Goal: Navigation & Orientation: Find specific page/section

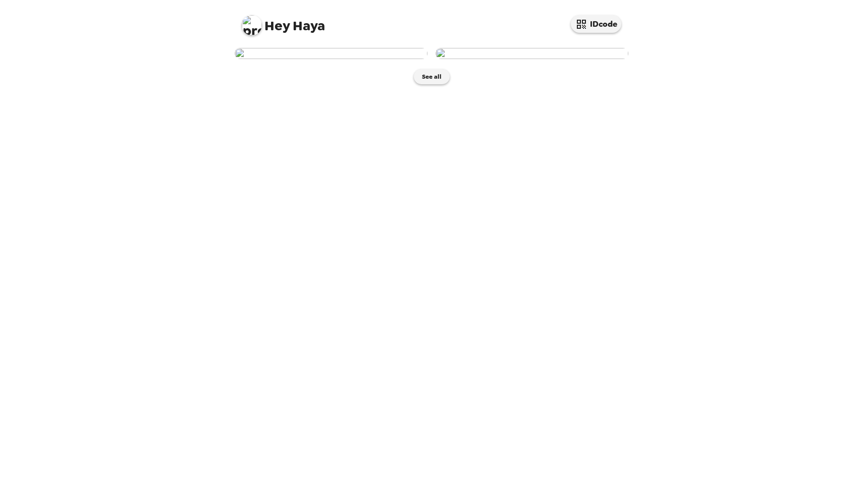
click at [433, 89] on div "See all" at bounding box center [432, 66] width 404 height 46
click at [424, 84] on button "See all" at bounding box center [432, 76] width 36 height 15
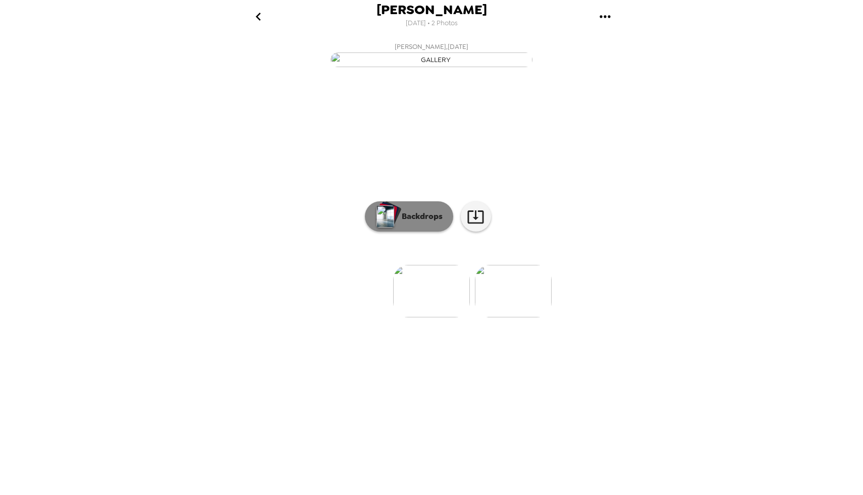
click at [423, 222] on p "Backdrops" at bounding box center [420, 216] width 46 height 12
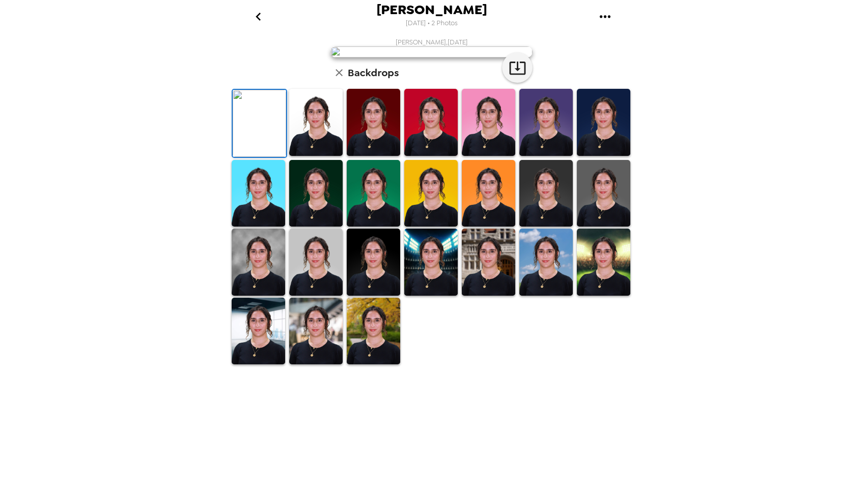
scroll to position [117, 0]
click at [423, 227] on img at bounding box center [430, 193] width 53 height 67
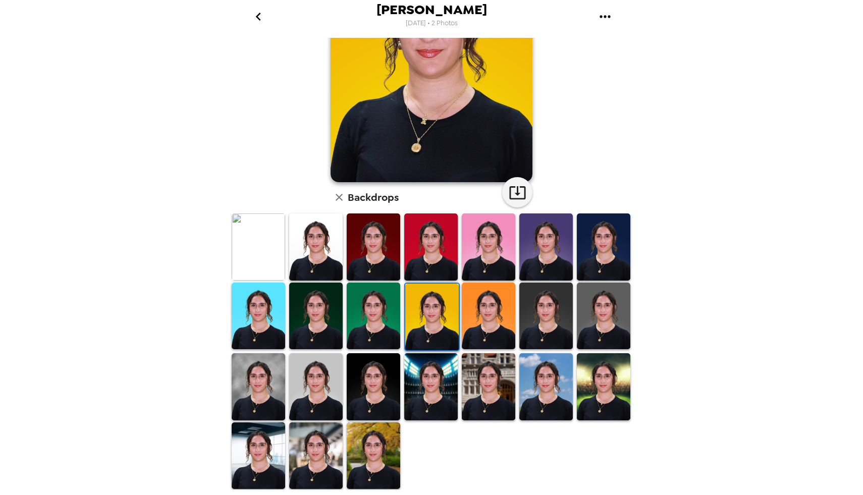
click at [367, 316] on img at bounding box center [373, 316] width 53 height 67
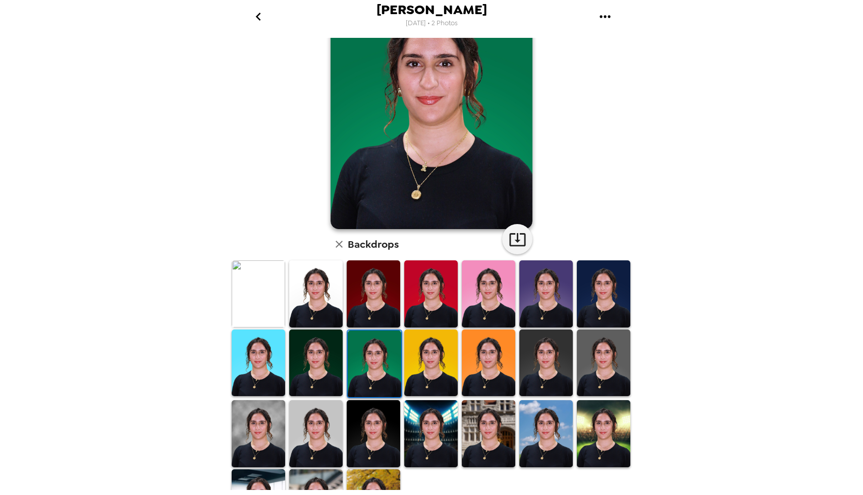
scroll to position [99, 0]
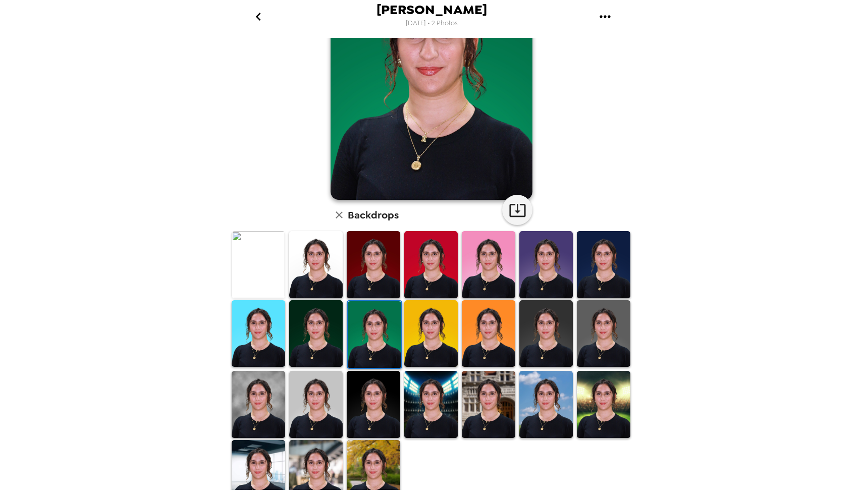
click at [325, 253] on img at bounding box center [315, 264] width 53 height 67
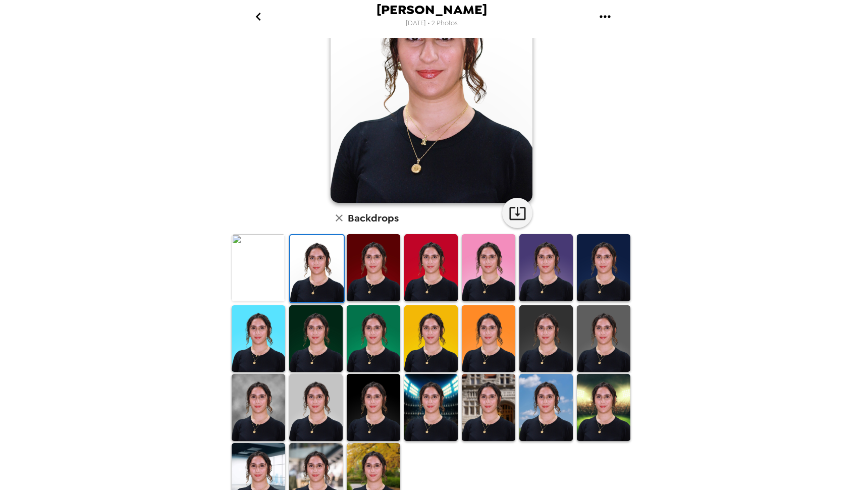
scroll to position [117, 0]
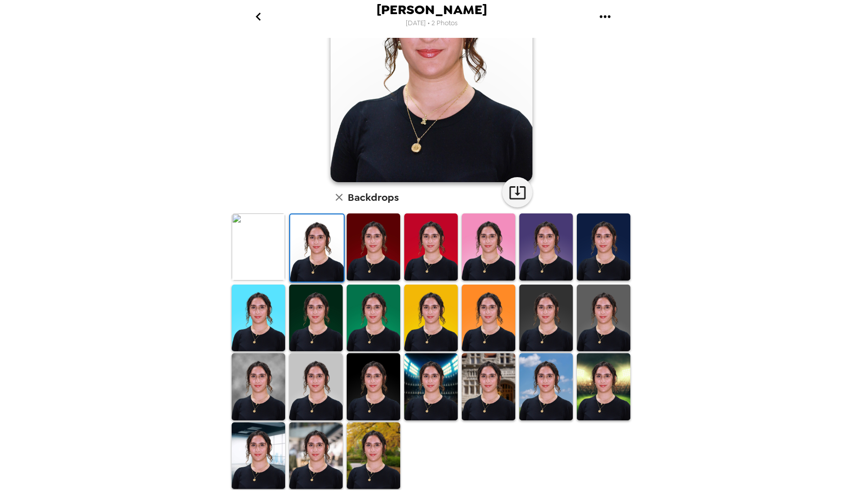
click at [309, 462] on img at bounding box center [315, 455] width 53 height 67
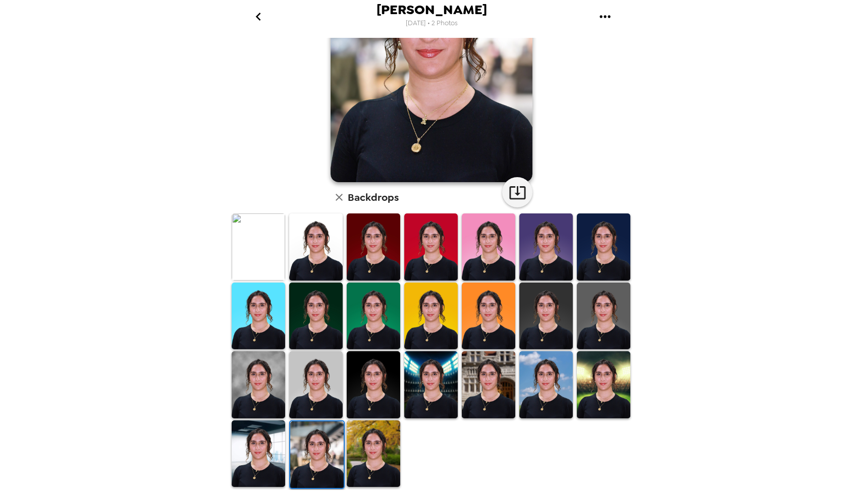
click at [270, 372] on img at bounding box center [258, 384] width 53 height 67
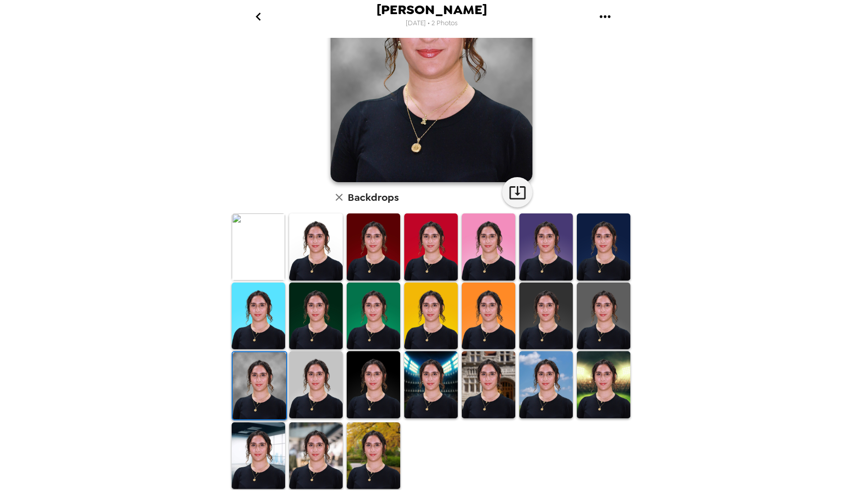
click at [431, 404] on img at bounding box center [430, 384] width 53 height 67
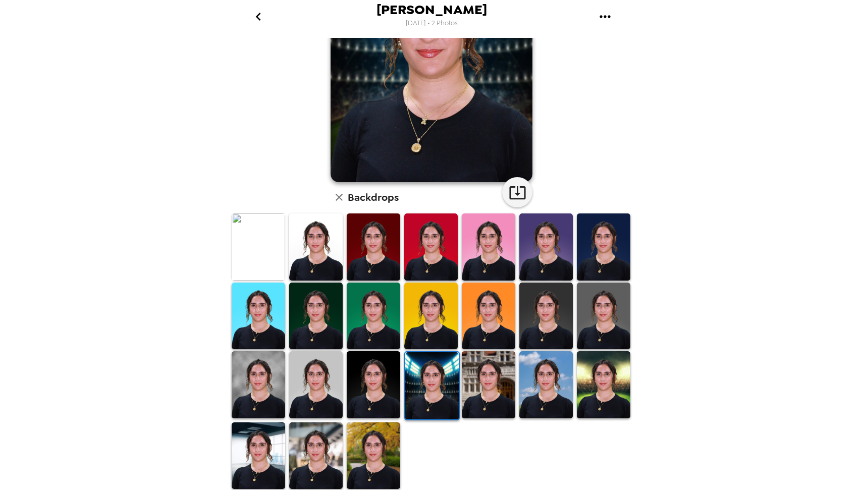
click at [319, 317] on img at bounding box center [315, 316] width 53 height 67
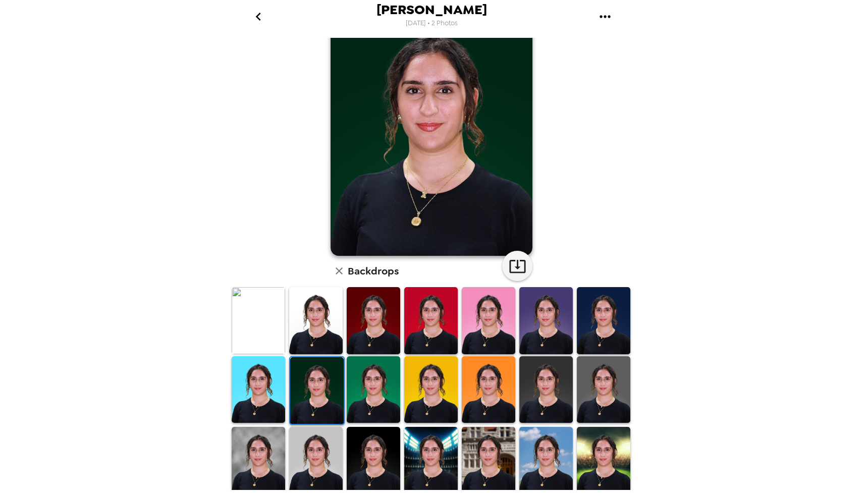
scroll to position [0, 0]
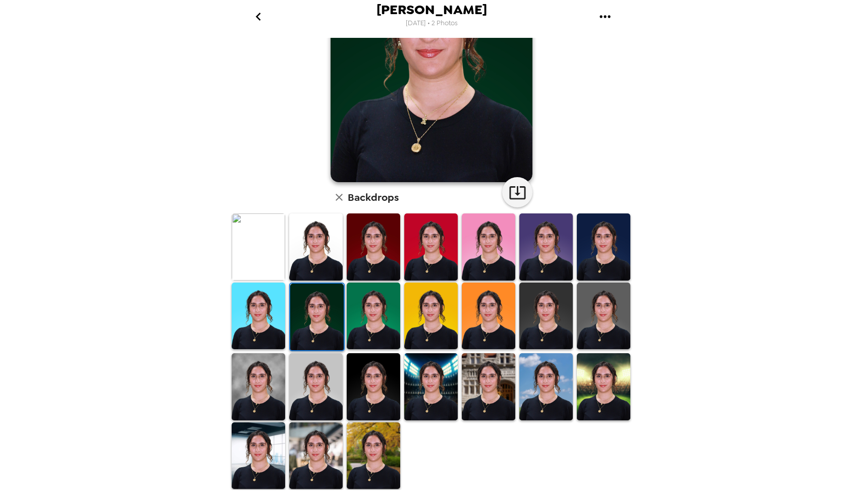
click at [596, 303] on img at bounding box center [603, 316] width 53 height 67
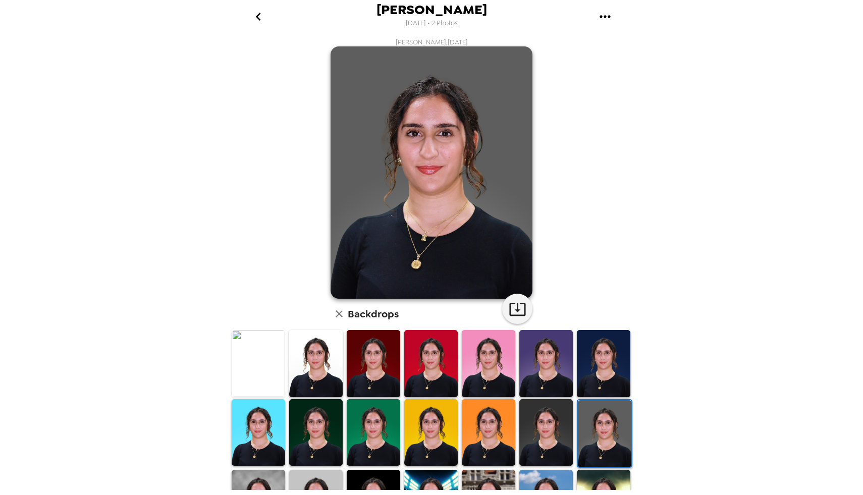
scroll to position [117, 0]
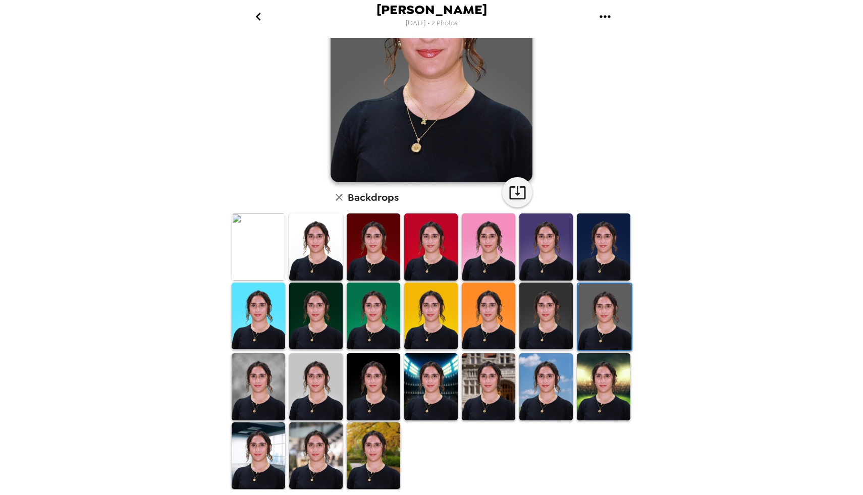
click at [321, 390] on img at bounding box center [315, 386] width 53 height 67
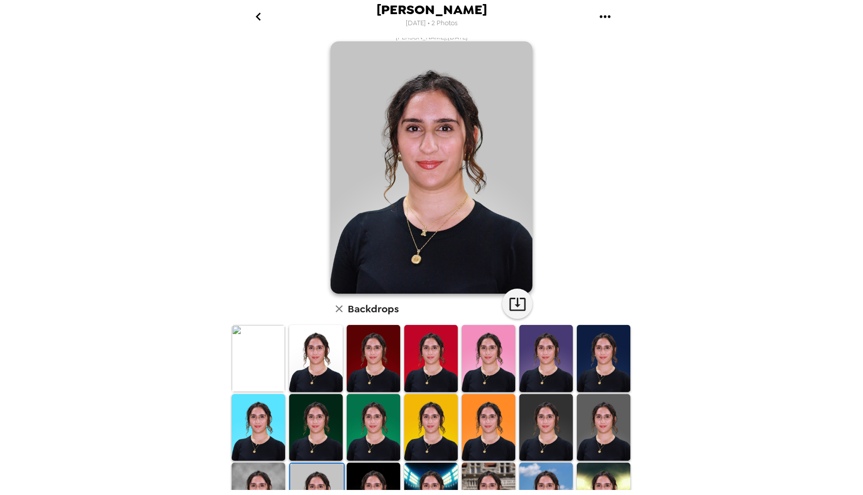
scroll to position [0, 0]
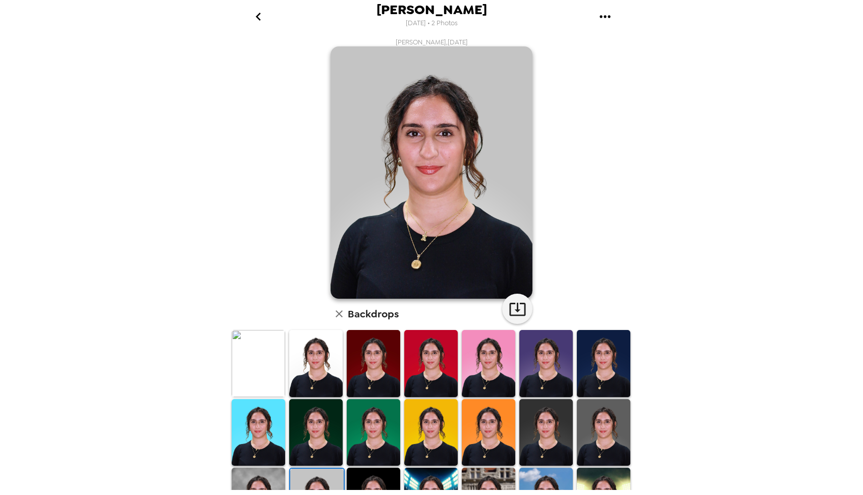
click at [325, 366] on img at bounding box center [315, 363] width 53 height 67
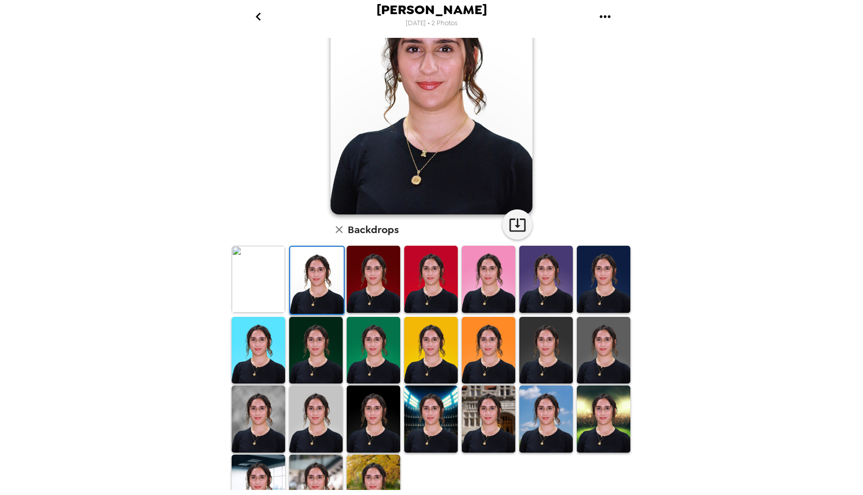
scroll to position [85, 0]
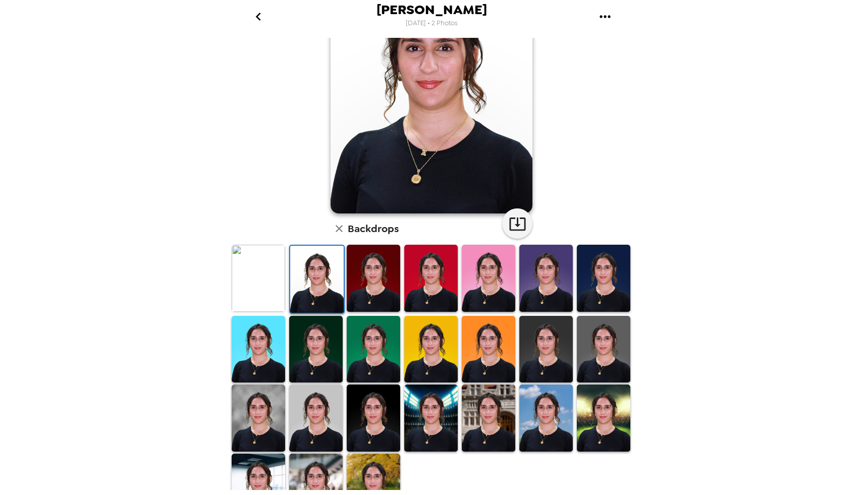
click at [544, 347] on img at bounding box center [545, 349] width 53 height 67
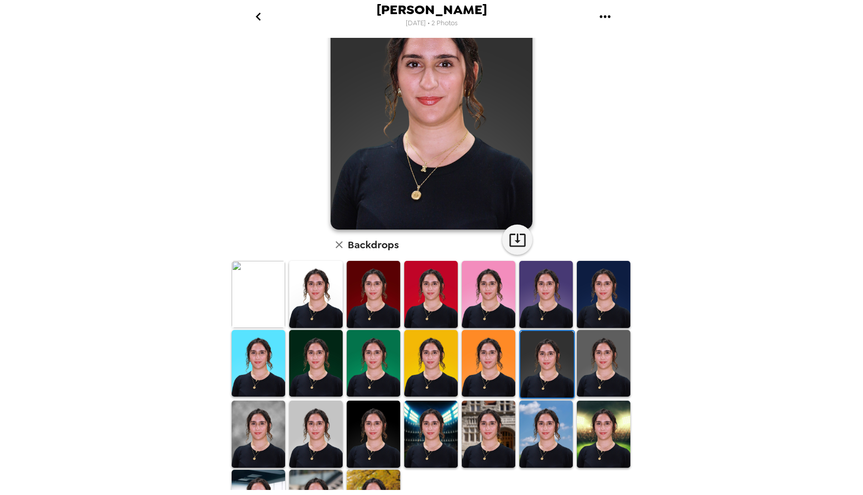
scroll to position [91, 0]
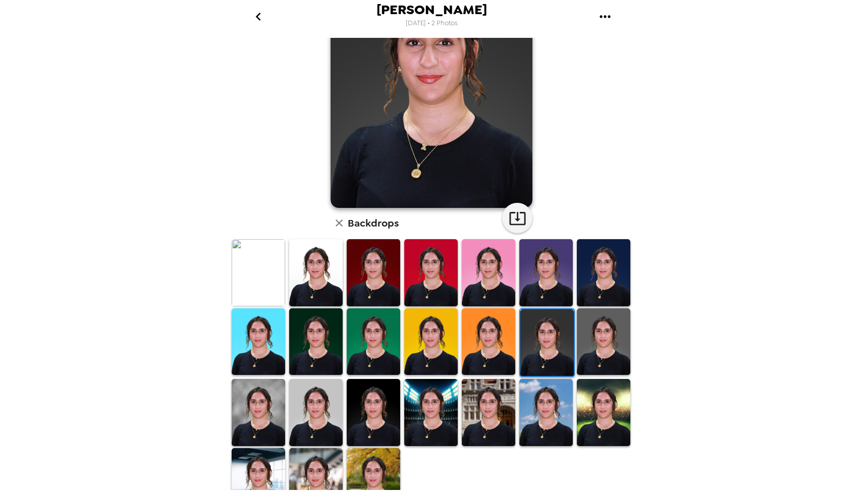
click at [596, 317] on img at bounding box center [603, 341] width 53 height 67
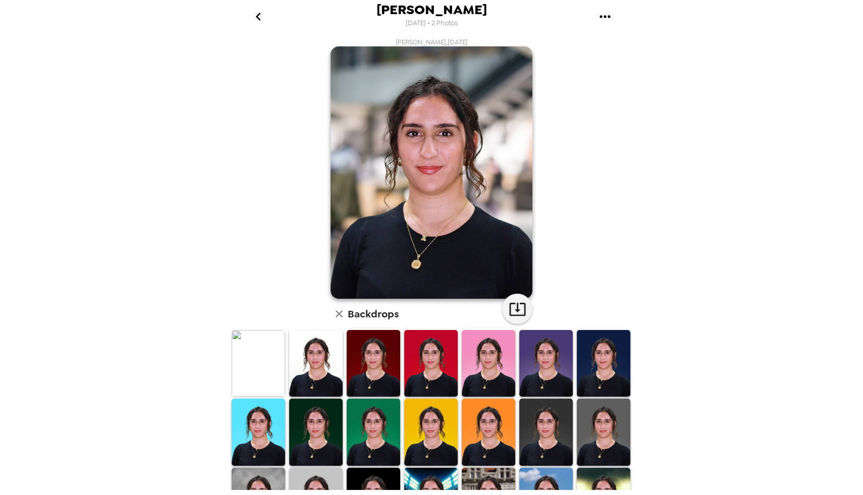
scroll to position [91, 0]
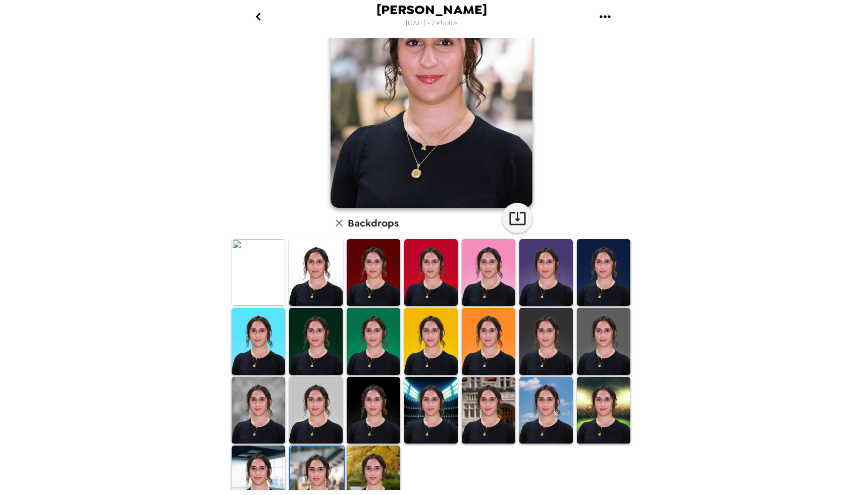
click at [265, 464] on img at bounding box center [258, 478] width 53 height 67
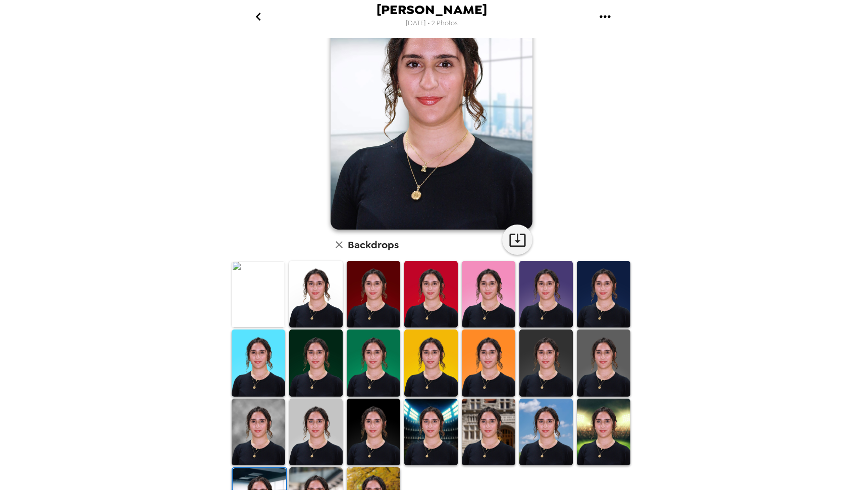
scroll to position [107, 0]
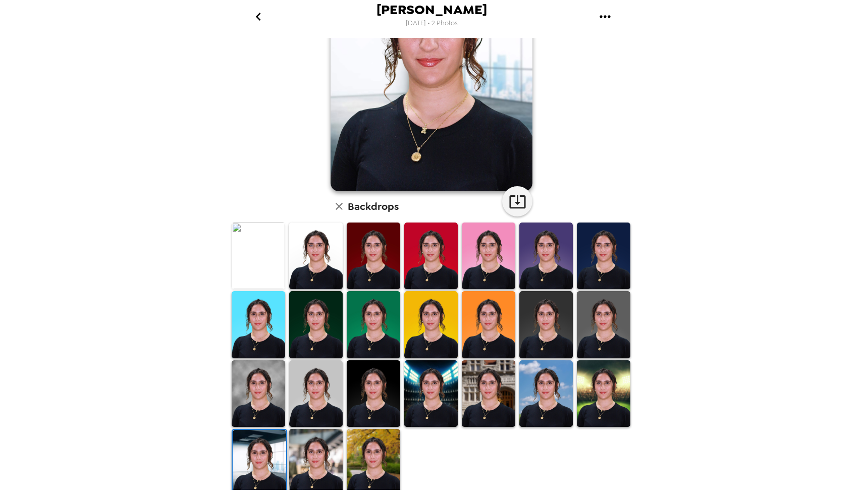
click at [317, 465] on img at bounding box center [315, 462] width 53 height 67
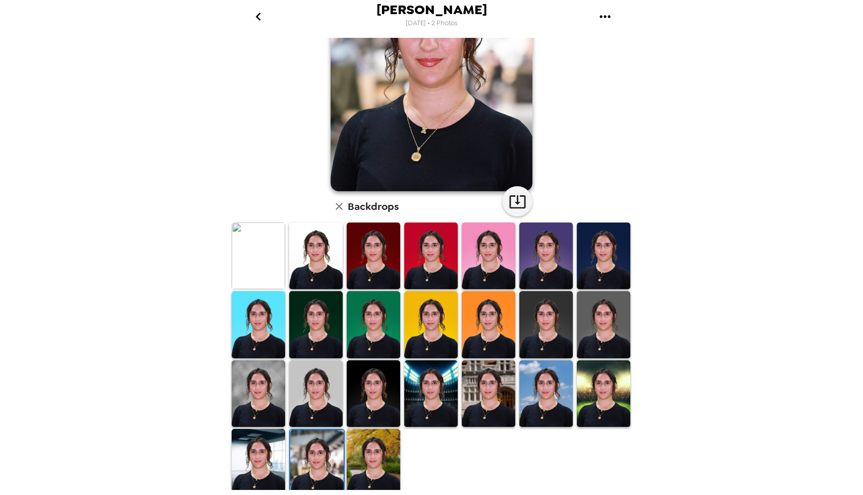
click at [285, 424] on img at bounding box center [258, 393] width 53 height 67
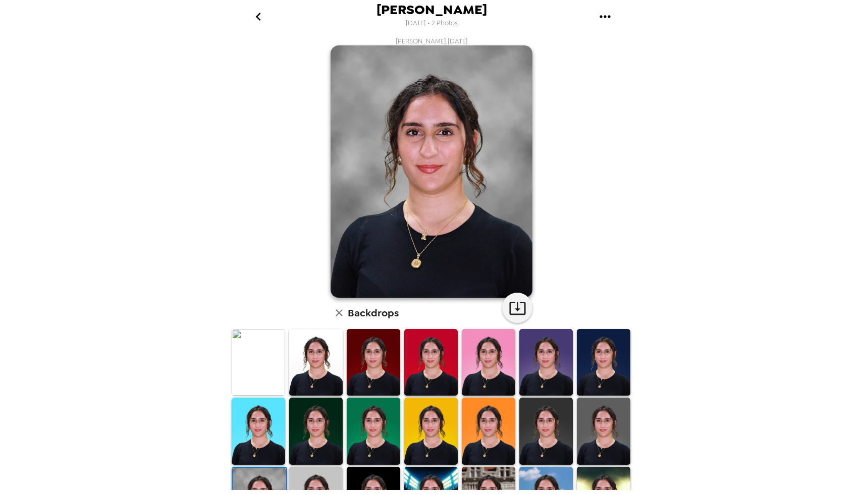
scroll to position [0, 0]
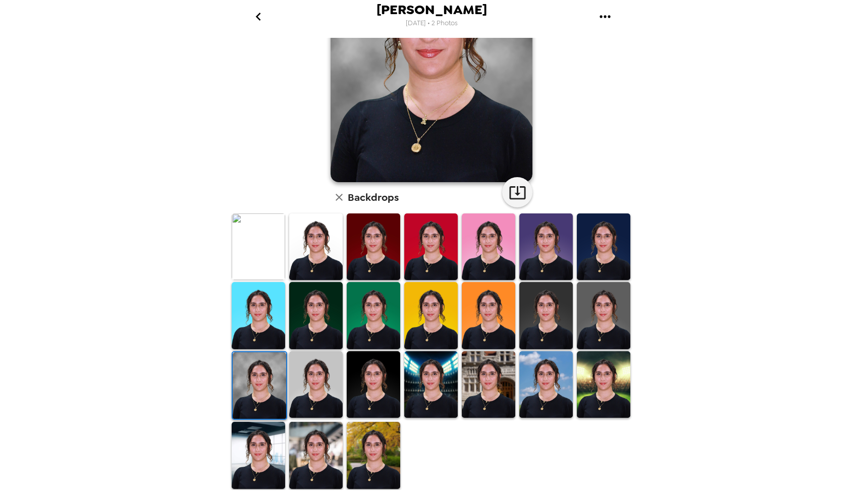
click at [315, 446] on img at bounding box center [315, 455] width 53 height 67
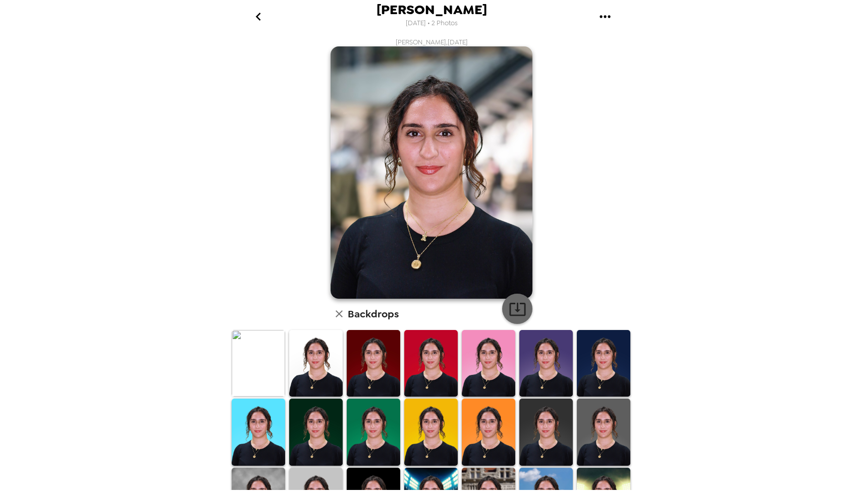
click at [520, 304] on icon "button" at bounding box center [517, 309] width 16 height 13
click at [509, 299] on button "button" at bounding box center [517, 309] width 30 height 30
click at [255, 14] on icon "go back" at bounding box center [258, 17] width 16 height 16
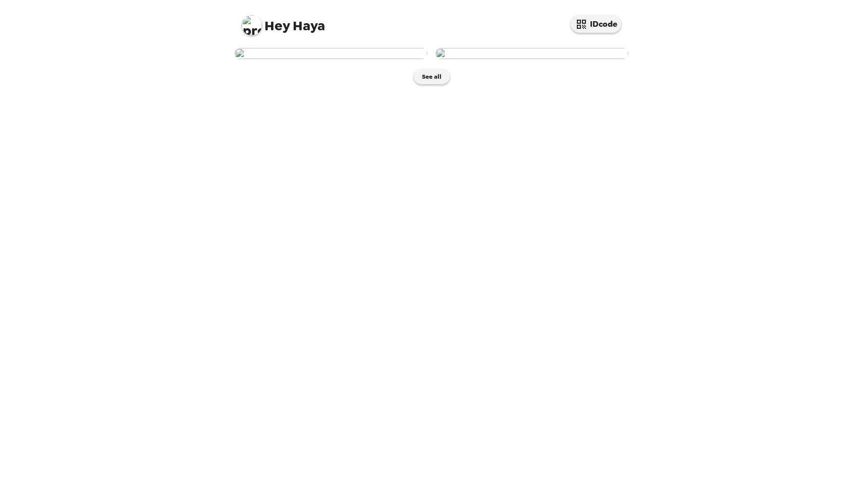
click at [537, 59] on img at bounding box center [531, 53] width 193 height 11
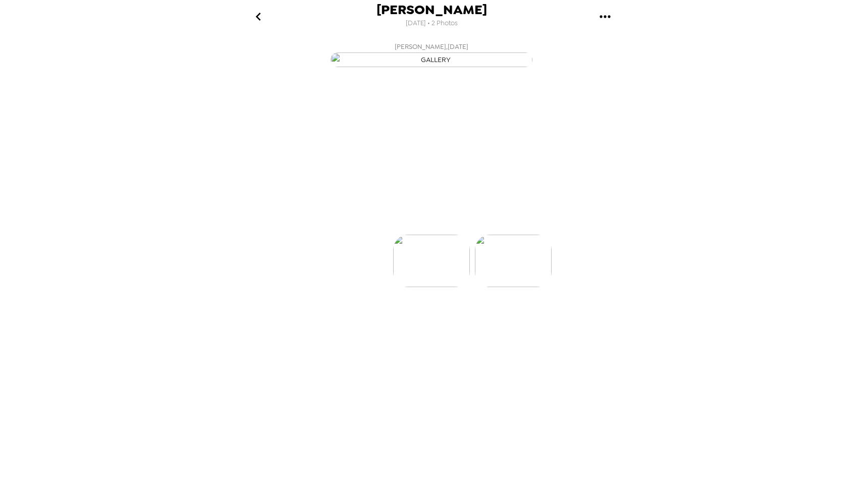
scroll to position [0, 81]
click at [471, 226] on icon at bounding box center [476, 217] width 18 height 18
click at [422, 222] on p "Backdrops" at bounding box center [420, 216] width 46 height 12
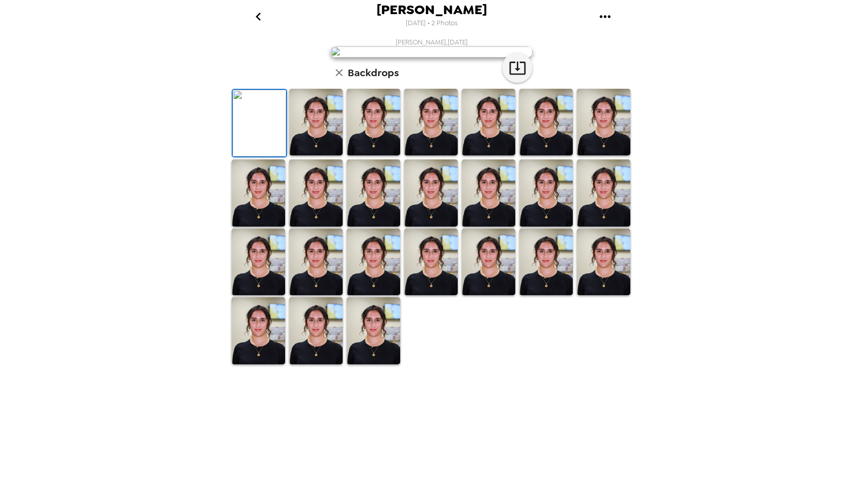
scroll to position [117, 0]
click at [490, 226] on img at bounding box center [488, 192] width 53 height 67
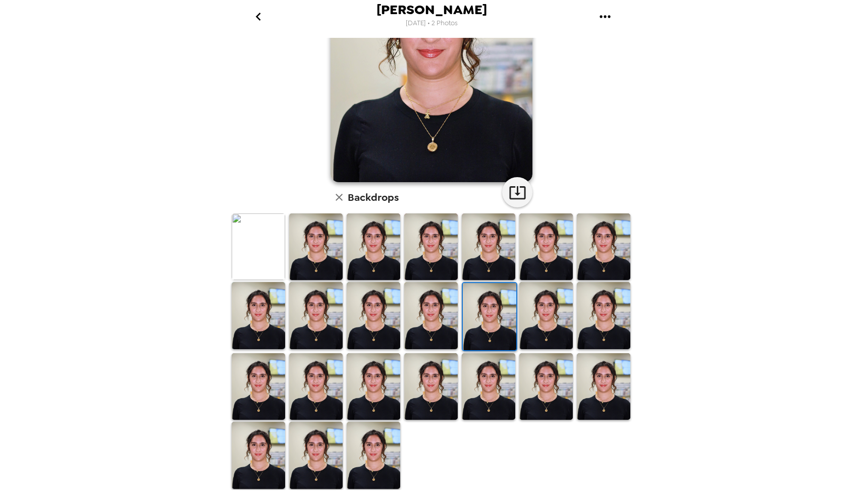
click at [427, 327] on img at bounding box center [430, 315] width 53 height 67
click at [366, 315] on img at bounding box center [373, 315] width 53 height 67
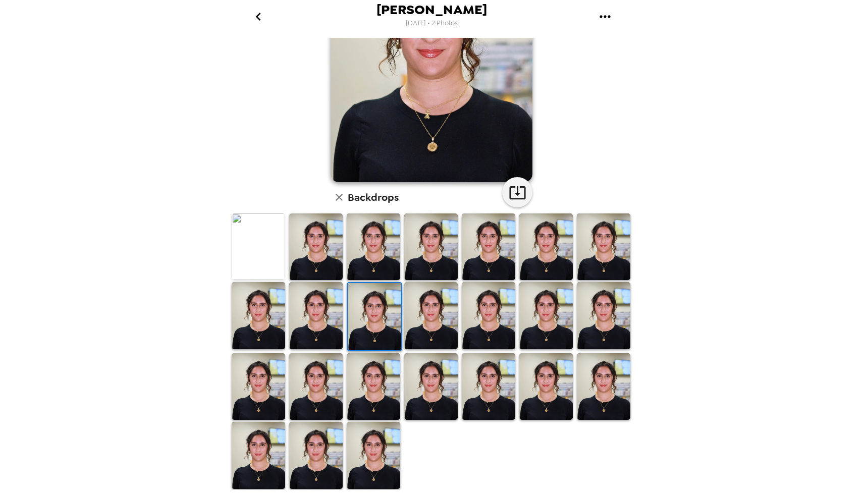
drag, startPoint x: 366, startPoint y: 372, endPoint x: 397, endPoint y: 372, distance: 31.3
click at [366, 372] on img at bounding box center [373, 386] width 53 height 67
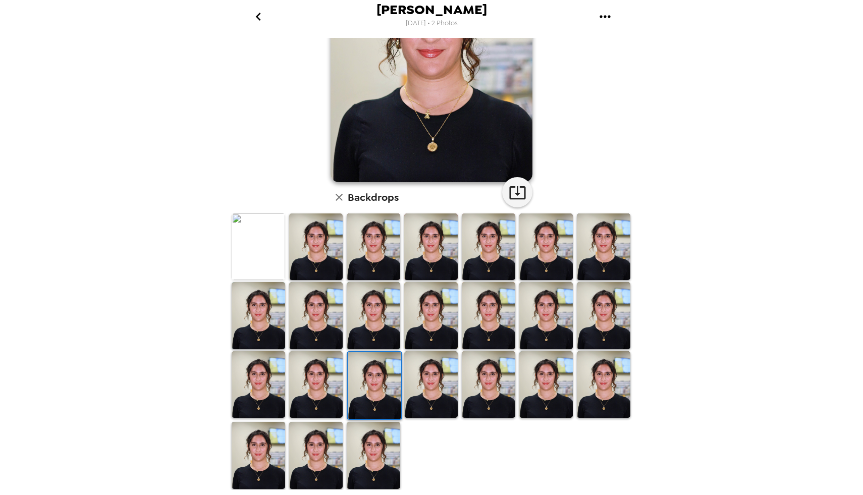
click at [398, 372] on img at bounding box center [374, 385] width 53 height 67
click at [475, 371] on img at bounding box center [488, 384] width 53 height 67
click at [552, 378] on img at bounding box center [545, 384] width 53 height 67
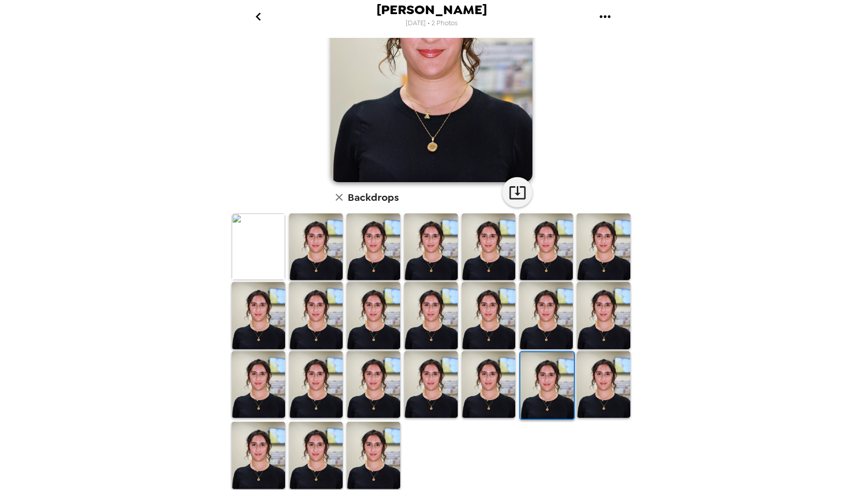
click at [597, 375] on img at bounding box center [603, 384] width 53 height 67
click at [256, 11] on icon "go back" at bounding box center [258, 17] width 16 height 16
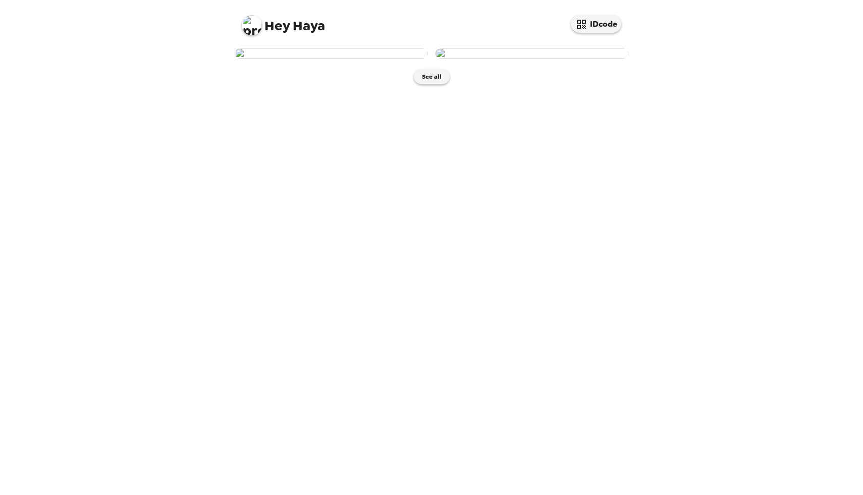
click at [377, 59] on img at bounding box center [331, 53] width 193 height 11
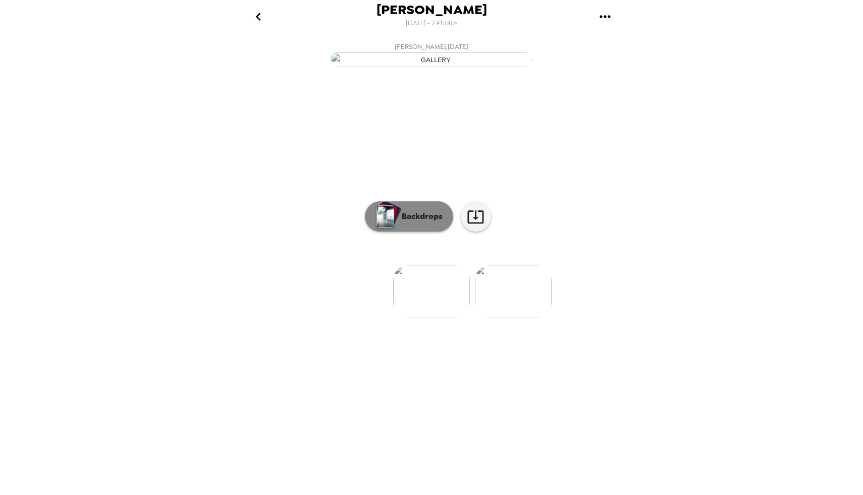
click at [434, 232] on button "Backdrops" at bounding box center [409, 216] width 88 height 30
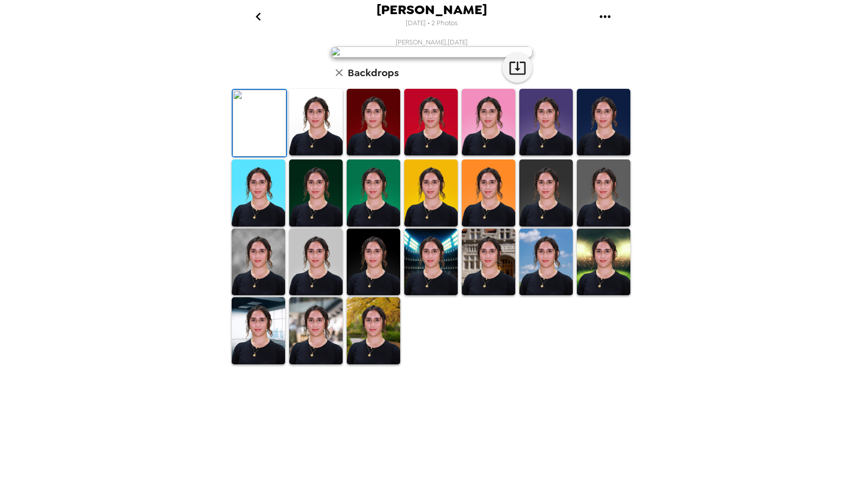
scroll to position [117, 0]
click at [319, 155] on img at bounding box center [315, 122] width 53 height 67
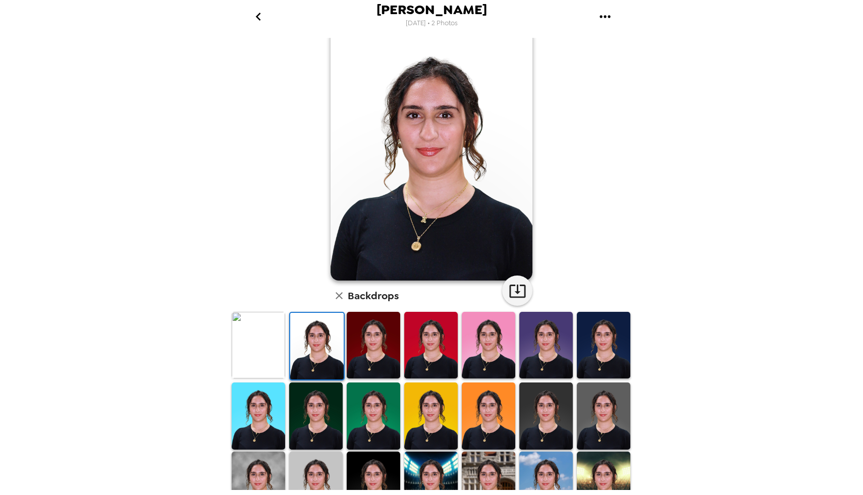
scroll to position [16, 0]
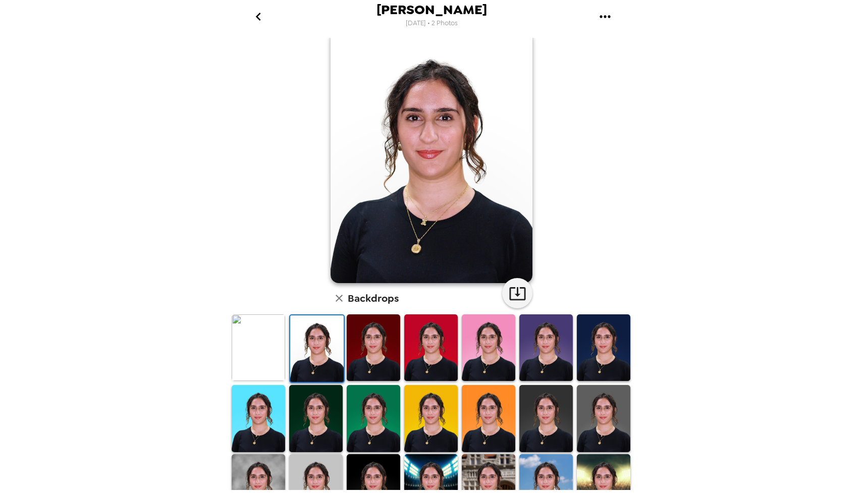
click at [372, 365] on img at bounding box center [373, 347] width 53 height 67
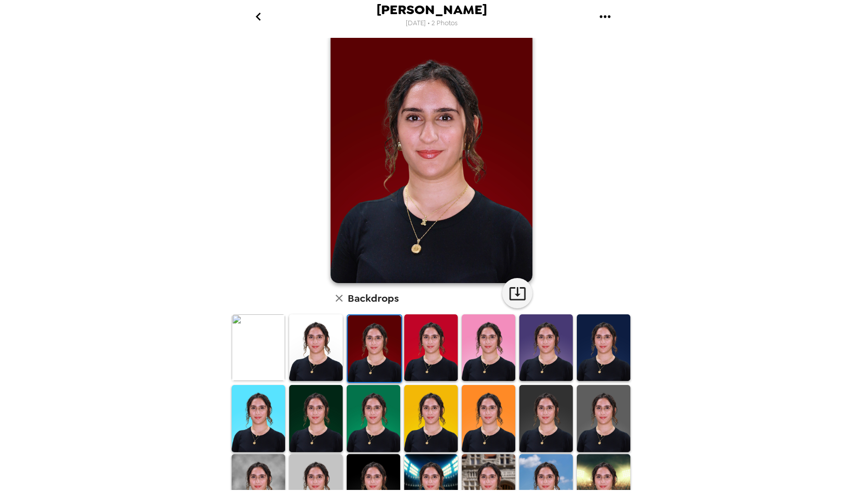
click at [431, 361] on img at bounding box center [430, 347] width 53 height 67
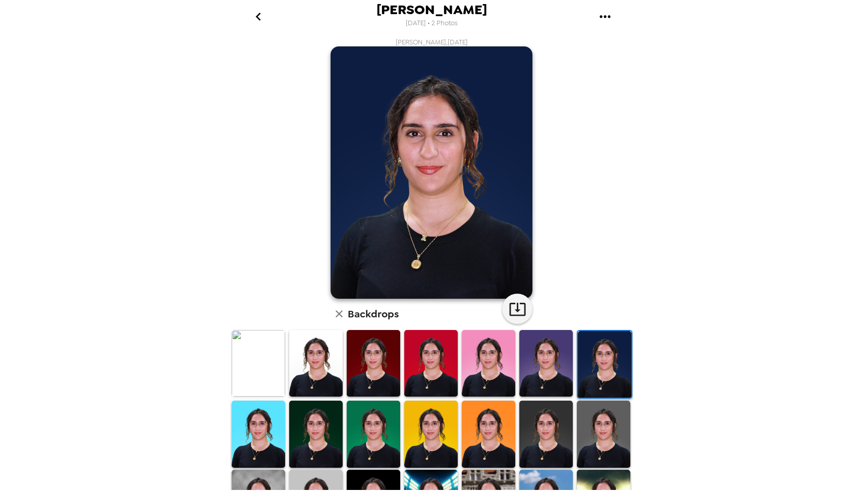
scroll to position [35, 0]
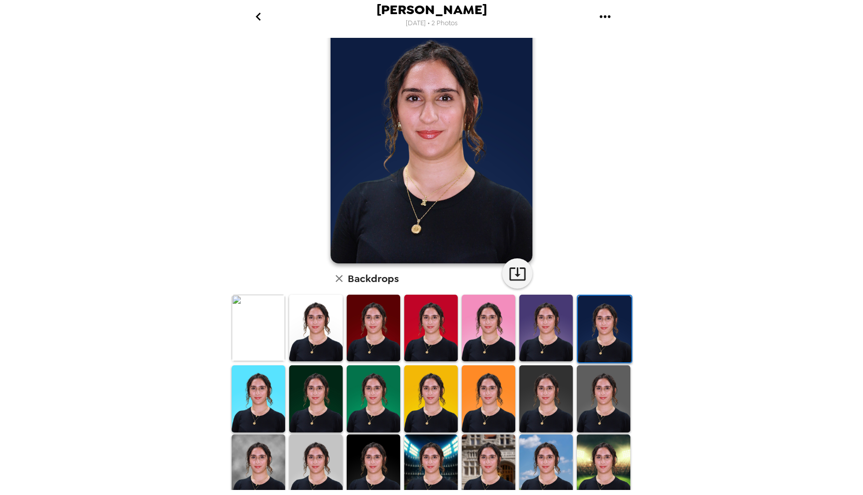
click at [301, 393] on img at bounding box center [315, 398] width 53 height 67
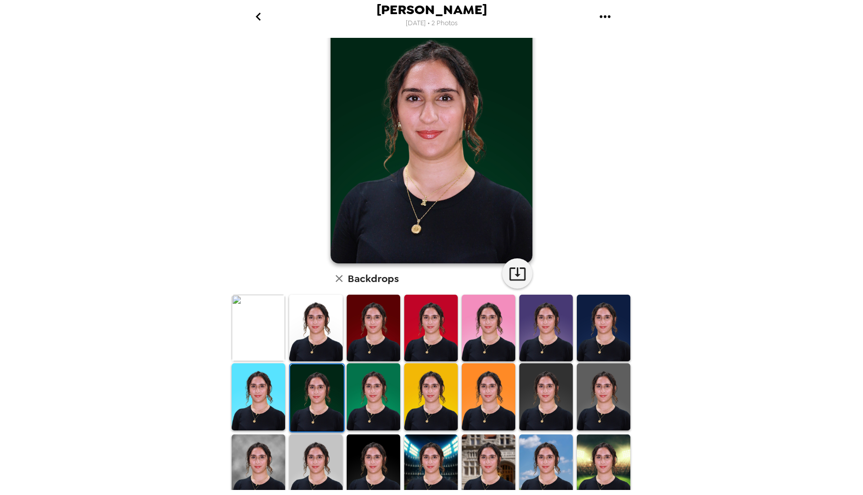
click at [347, 400] on img at bounding box center [373, 396] width 53 height 67
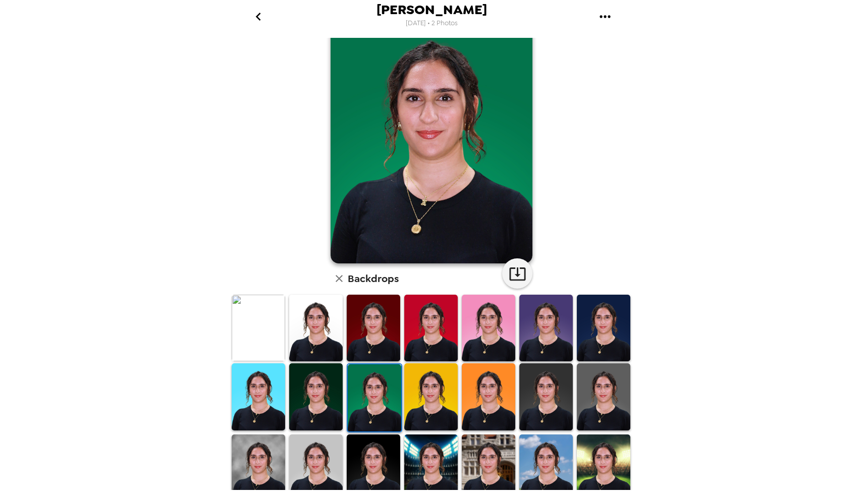
click at [419, 403] on img at bounding box center [430, 396] width 53 height 67
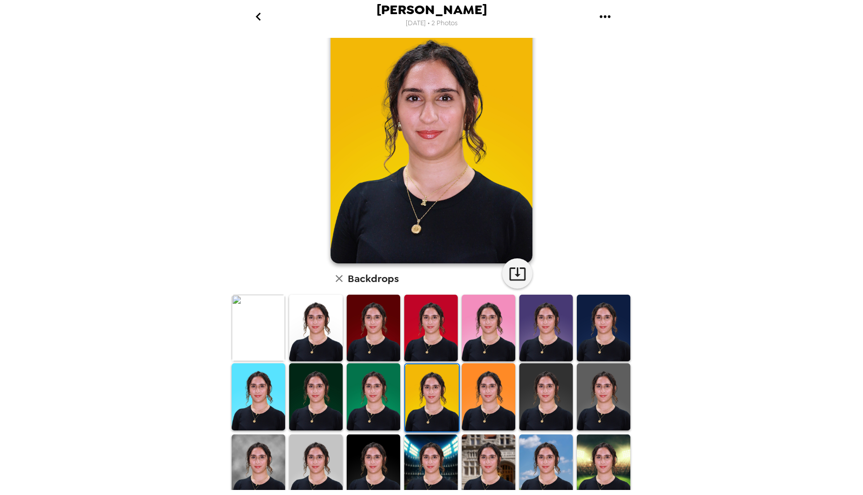
click at [476, 406] on img at bounding box center [488, 396] width 53 height 67
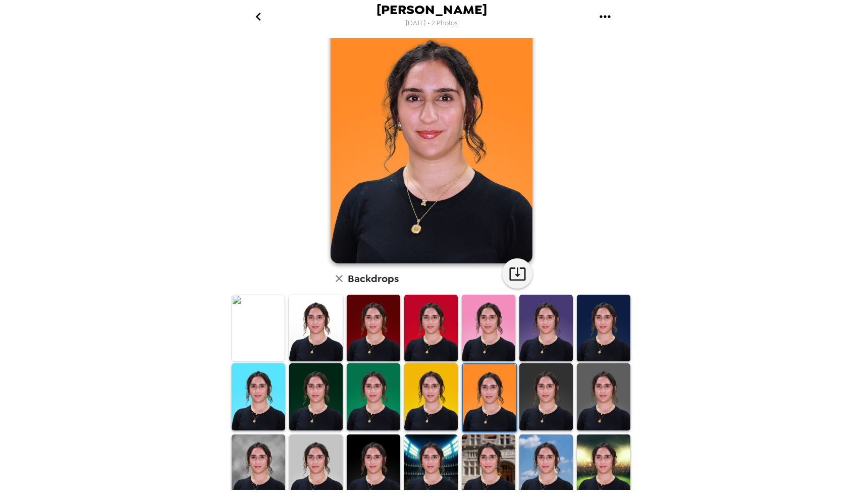
click at [553, 402] on img at bounding box center [545, 396] width 53 height 67
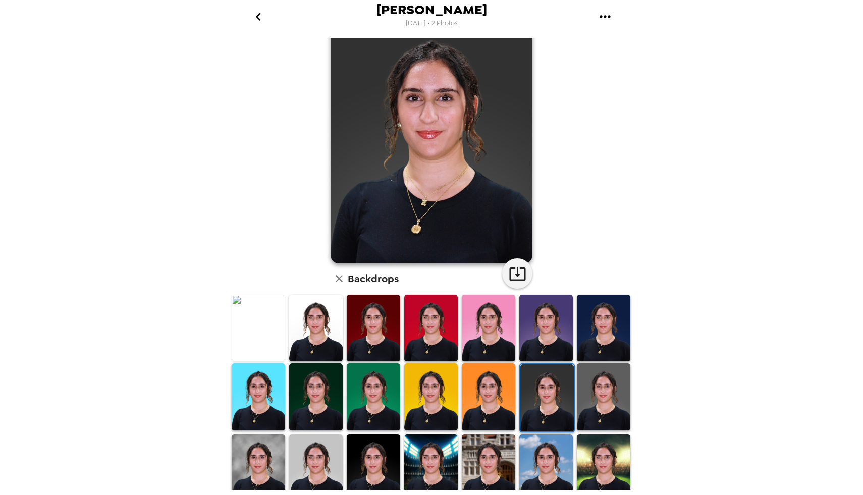
click at [601, 396] on img at bounding box center [603, 396] width 53 height 67
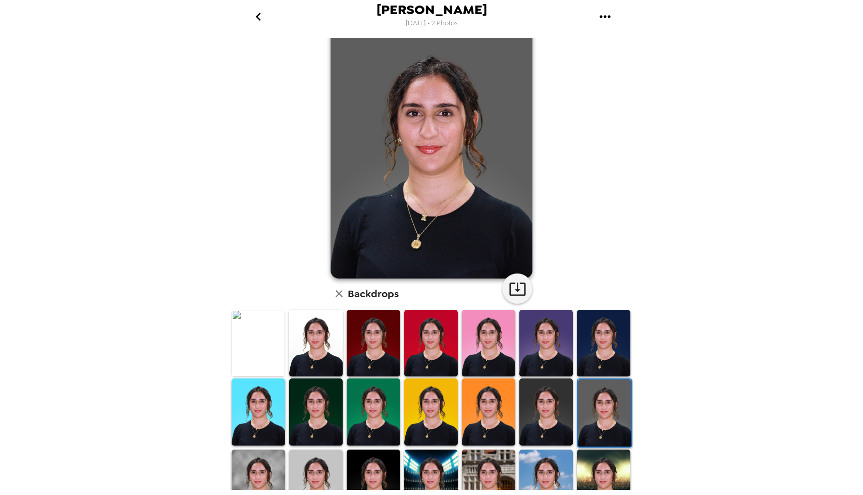
scroll to position [17, 0]
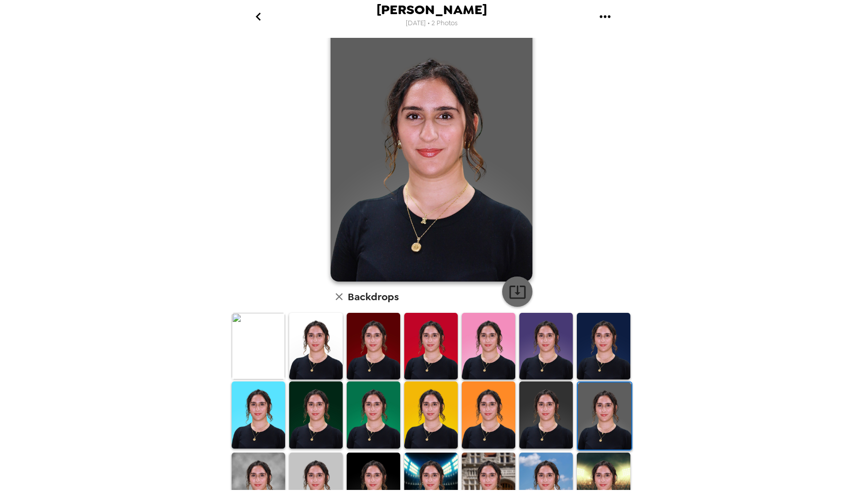
click at [518, 295] on icon "button" at bounding box center [518, 292] width 18 height 18
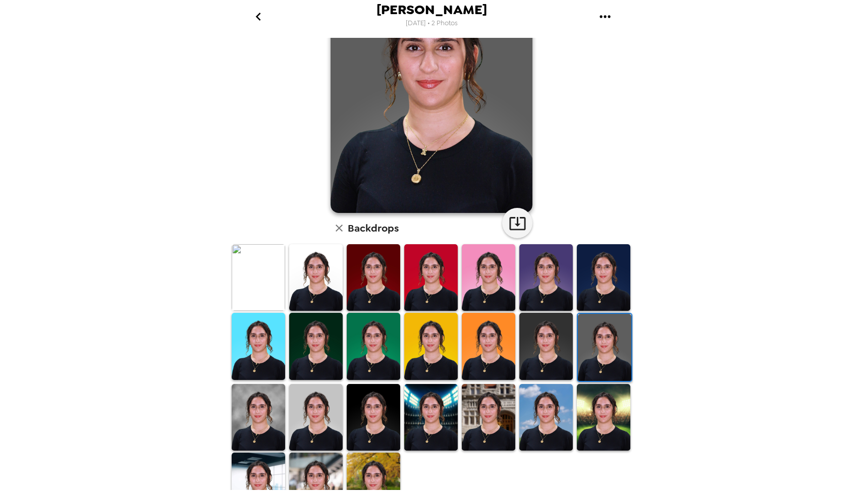
scroll to position [117, 0]
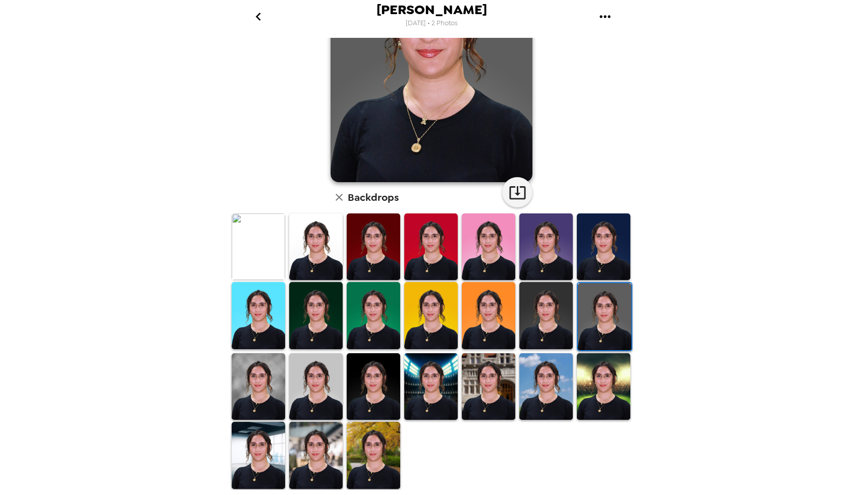
click at [314, 376] on img at bounding box center [315, 386] width 53 height 67
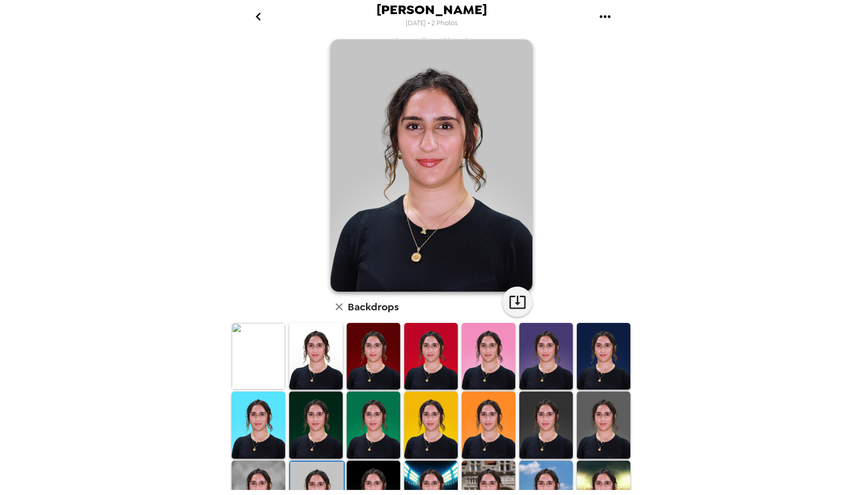
scroll to position [6, 0]
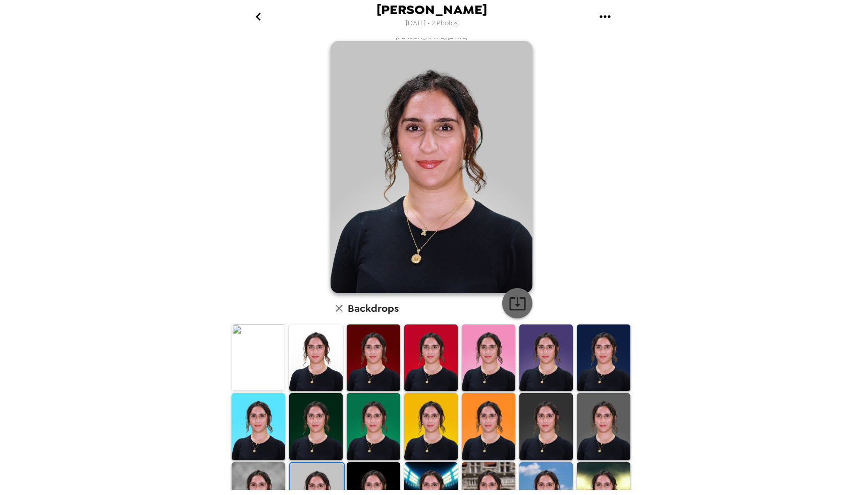
click at [516, 307] on icon "button" at bounding box center [518, 304] width 18 height 18
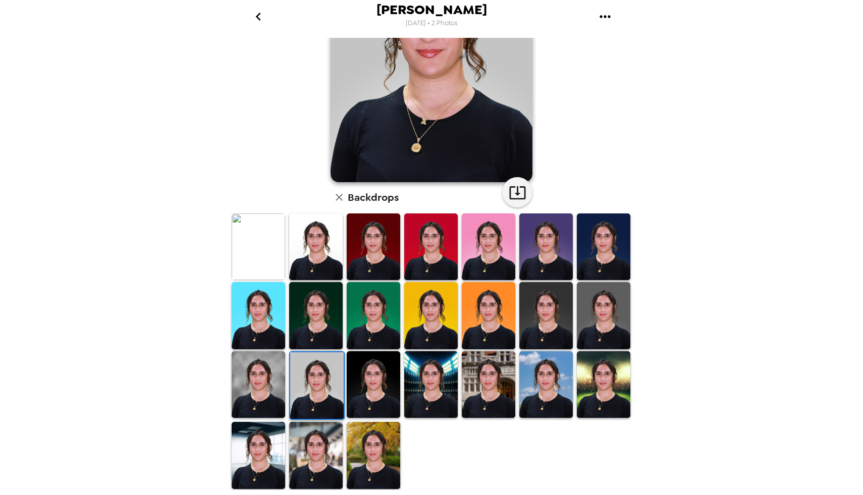
click at [261, 442] on img at bounding box center [258, 455] width 53 height 67
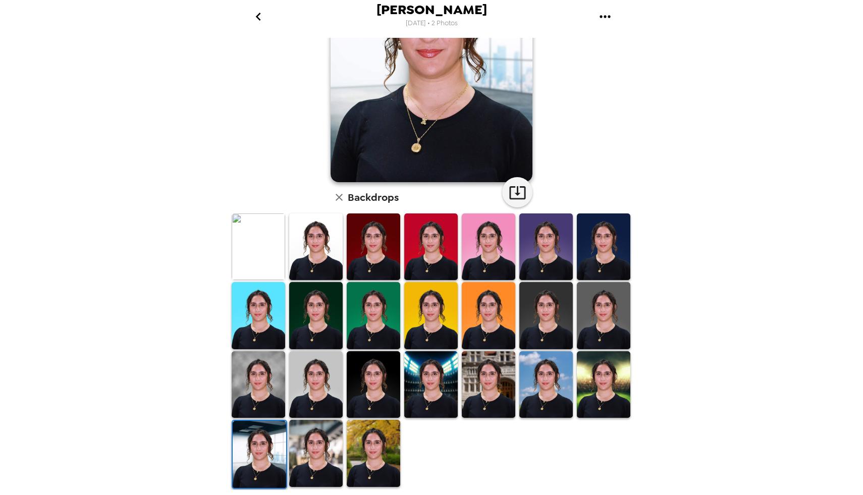
click at [375, 397] on img at bounding box center [373, 384] width 53 height 67
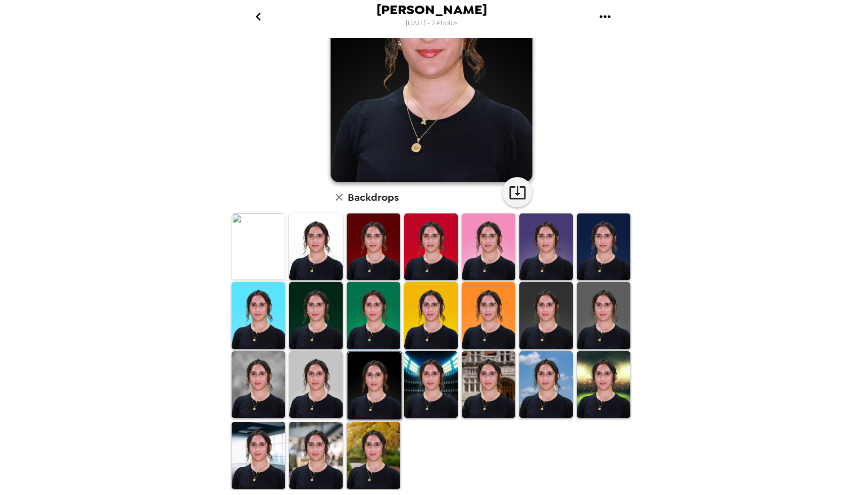
click at [591, 325] on img at bounding box center [603, 315] width 53 height 67
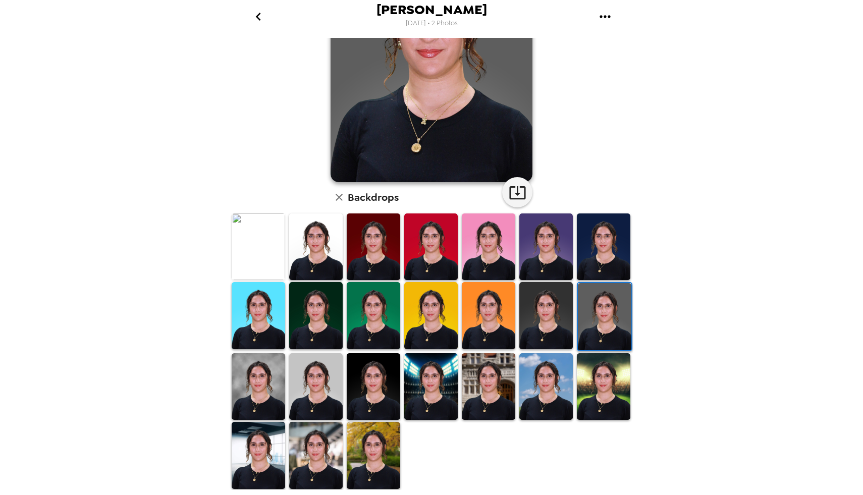
click at [242, 385] on img at bounding box center [258, 386] width 53 height 67
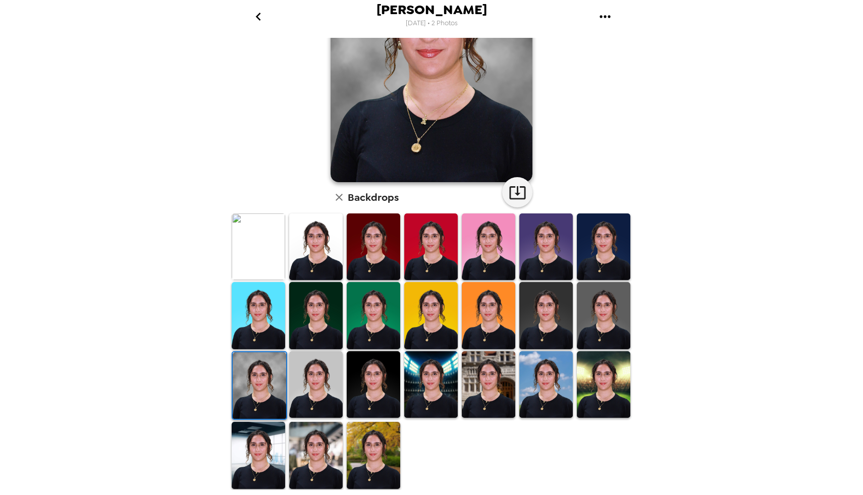
scroll to position [0, 0]
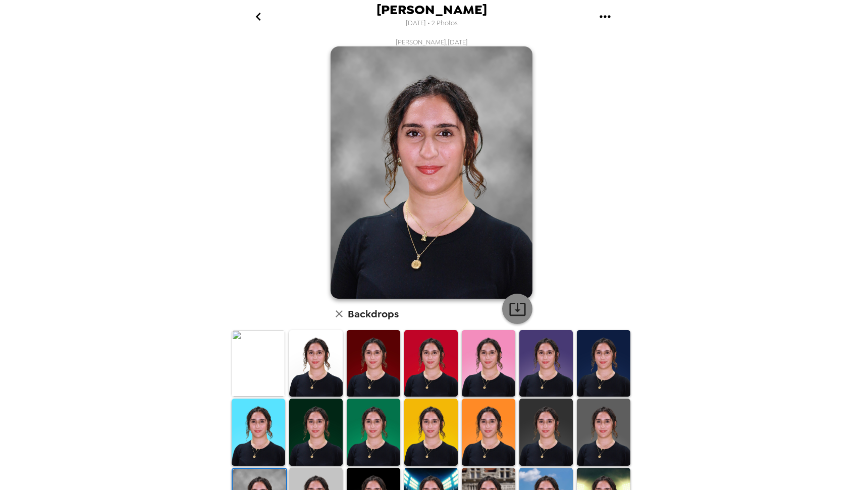
click at [515, 307] on icon "button" at bounding box center [518, 309] width 18 height 18
click at [425, 375] on img at bounding box center [430, 363] width 53 height 67
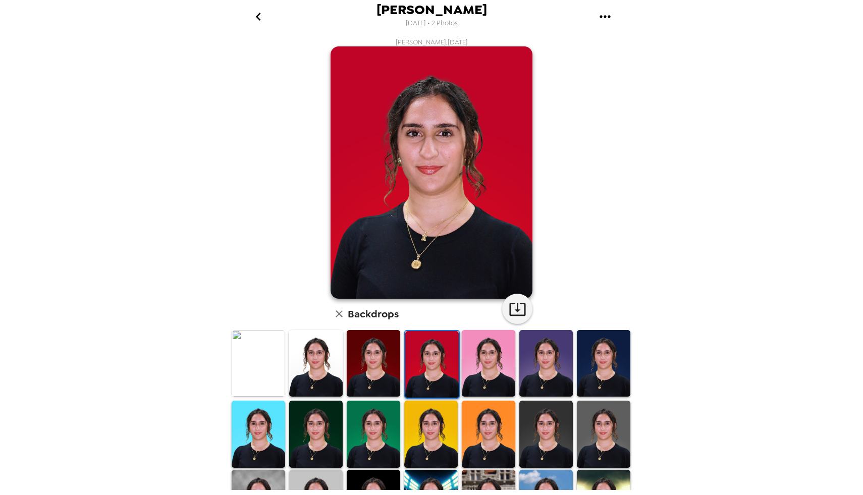
click at [481, 375] on img at bounding box center [488, 363] width 53 height 67
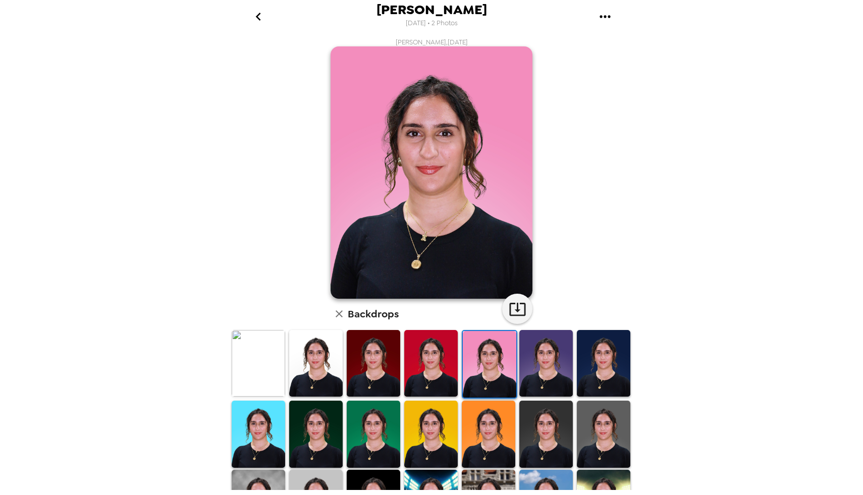
click at [547, 376] on img at bounding box center [545, 363] width 53 height 67
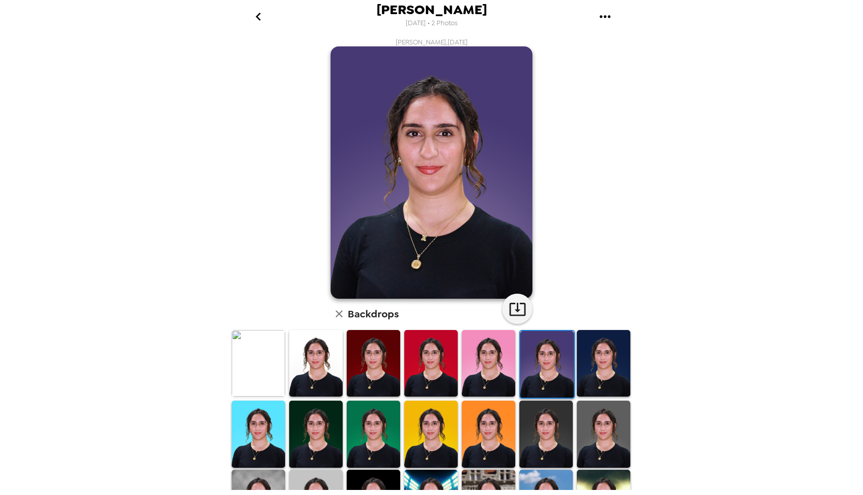
click at [599, 373] on img at bounding box center [603, 363] width 53 height 67
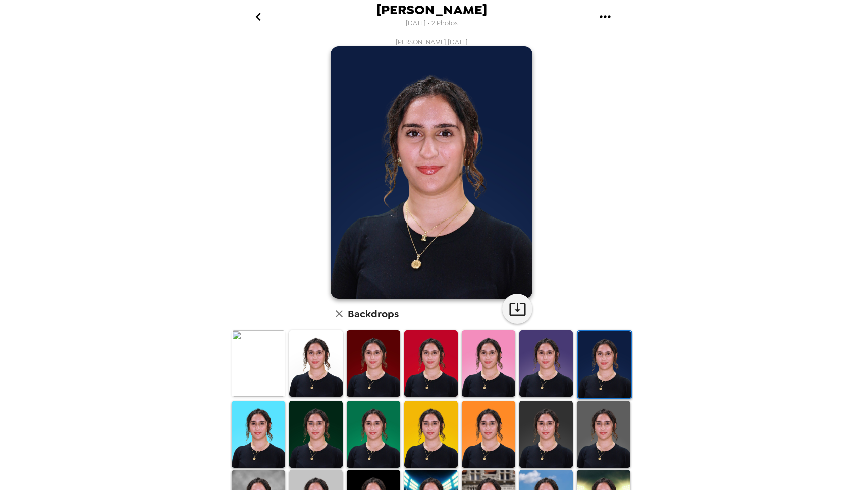
scroll to position [117, 0]
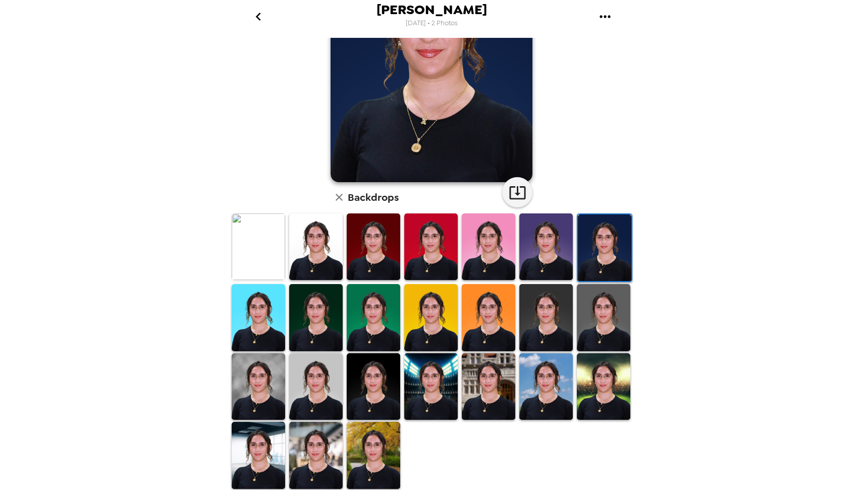
click at [367, 394] on img at bounding box center [373, 386] width 53 height 67
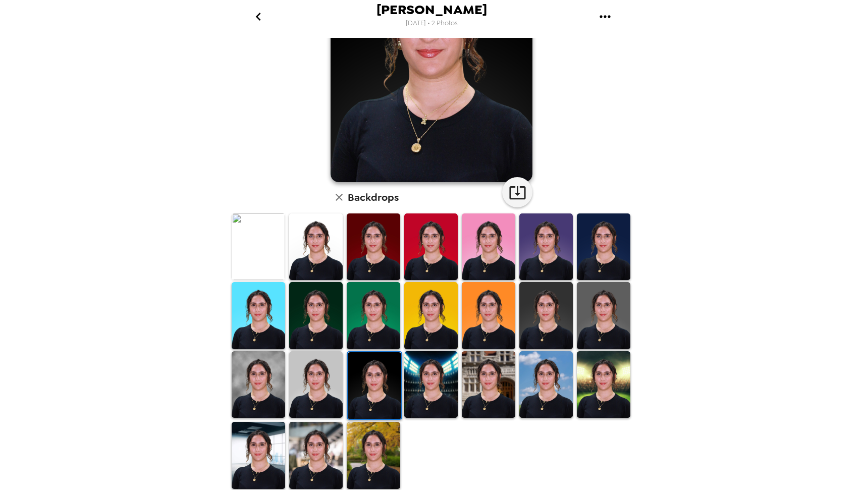
click at [421, 387] on img at bounding box center [430, 384] width 53 height 67
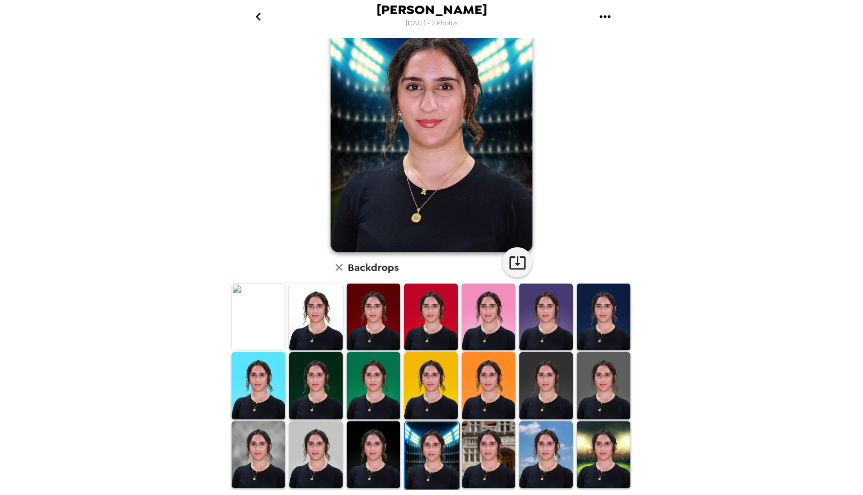
scroll to position [47, 0]
click at [486, 472] on img at bounding box center [488, 454] width 53 height 67
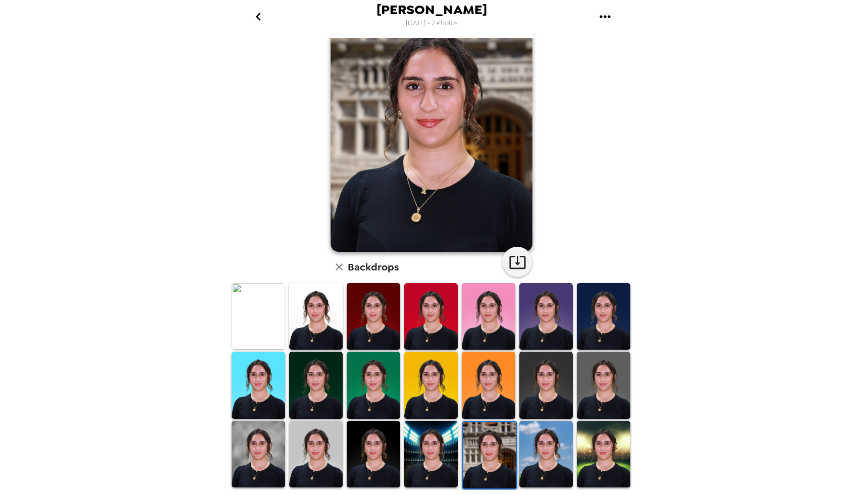
click at [538, 466] on img at bounding box center [545, 454] width 53 height 67
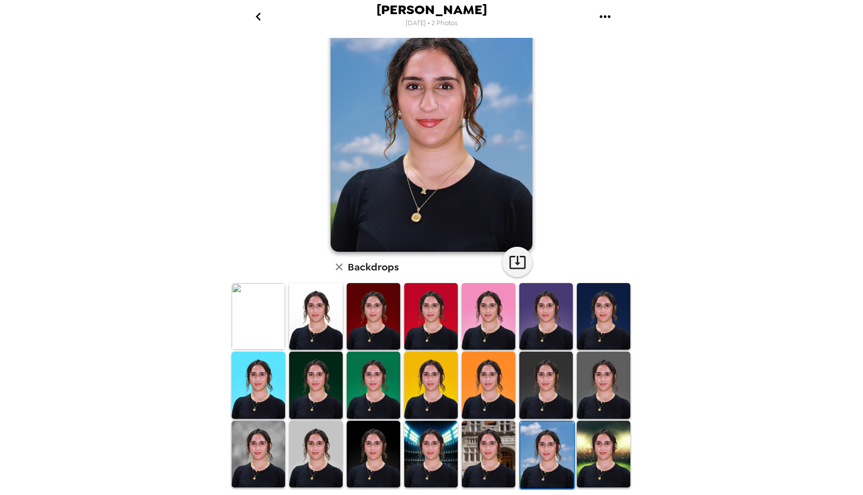
click at [599, 444] on img at bounding box center [603, 454] width 53 height 67
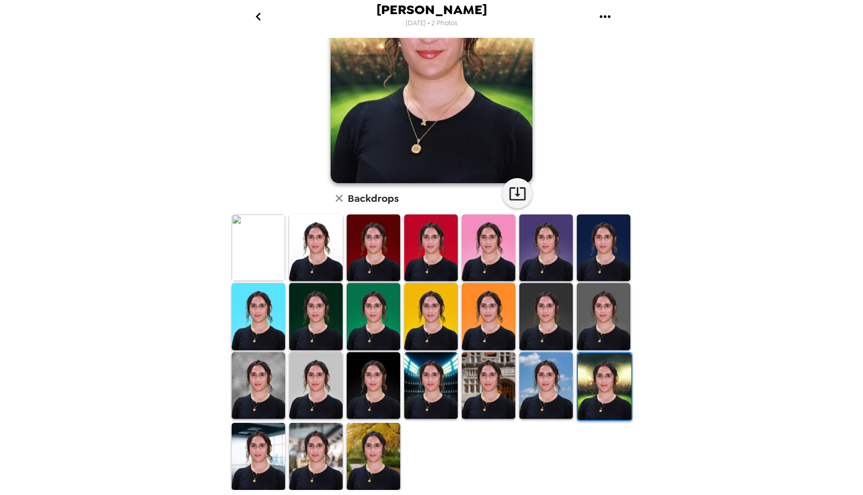
click at [258, 462] on img at bounding box center [258, 456] width 53 height 67
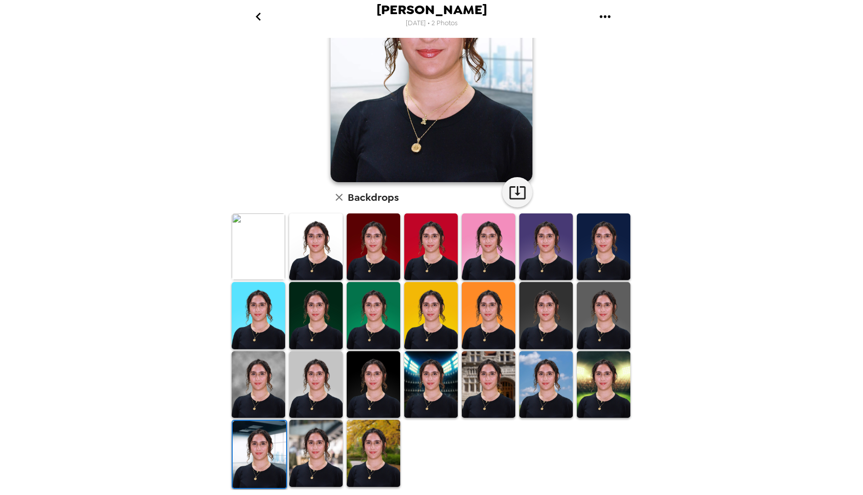
click at [303, 445] on img at bounding box center [315, 453] width 53 height 67
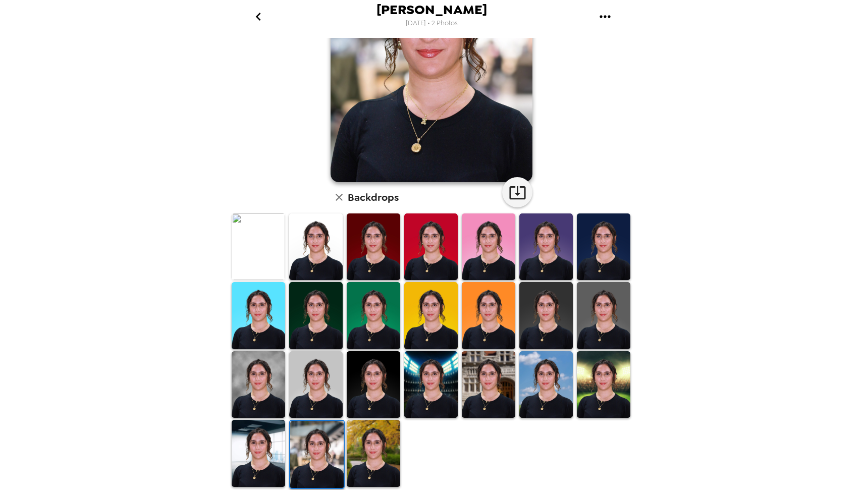
scroll to position [0, 0]
